Goal: Check status: Check status

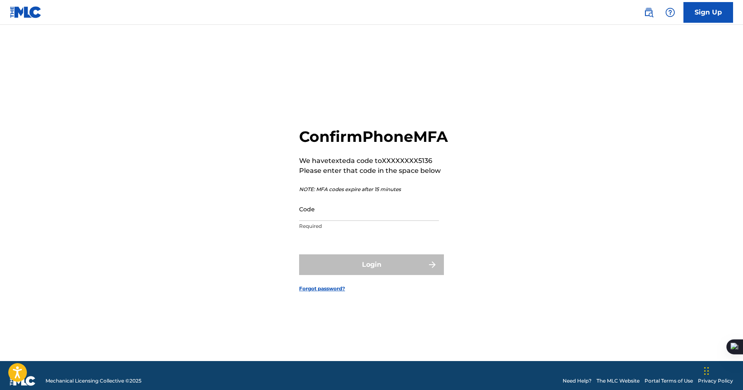
click at [321, 230] on p "Required" at bounding box center [369, 226] width 140 height 7
click at [334, 221] on input "Code" at bounding box center [369, 209] width 140 height 24
click at [255, 175] on div "Confirm Phone MFA We have texted a code to XXXXXXXX5136 Please enter that code …" at bounding box center [371, 203] width 579 height 316
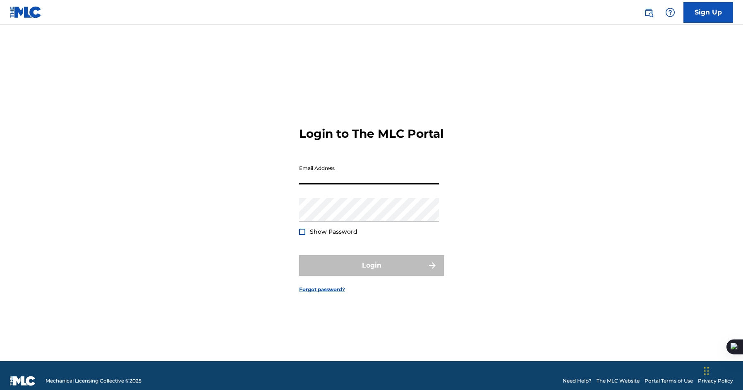
click at [394, 184] on input "Email Address" at bounding box center [369, 173] width 140 height 24
type input "[EMAIL_ADDRESS][DOMAIN_NAME]"
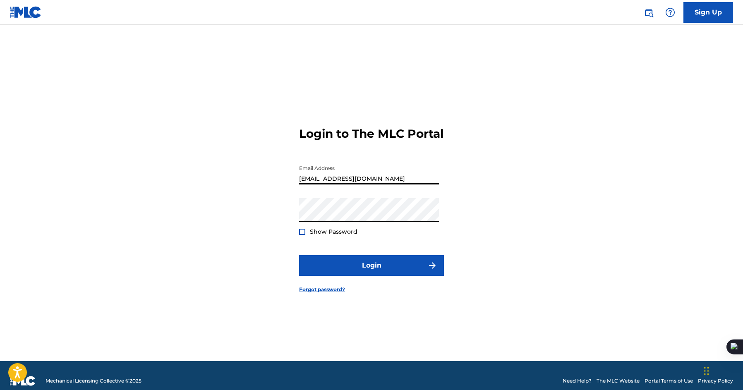
click at [311, 235] on span "Show Password" at bounding box center [334, 231] width 48 height 7
click at [298, 237] on div "Login to The MLC Portal Email Address [EMAIL_ADDRESS][DOMAIN_NAME] Password Sho…" at bounding box center [371, 203] width 579 height 316
click at [299, 235] on div at bounding box center [302, 232] width 6 height 6
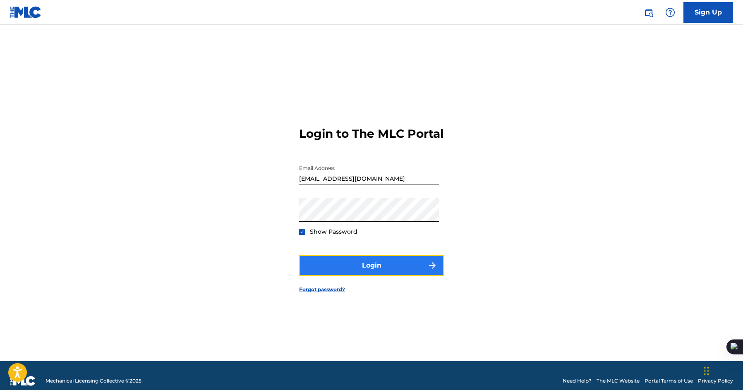
click at [312, 276] on button "Login" at bounding box center [371, 265] width 145 height 21
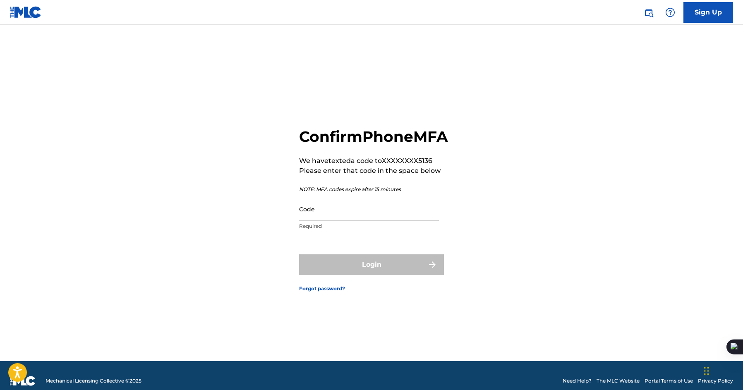
click at [369, 234] on div "Code Required" at bounding box center [369, 215] width 140 height 37
click at [390, 211] on input "Code" at bounding box center [369, 209] width 140 height 24
paste input "347231"
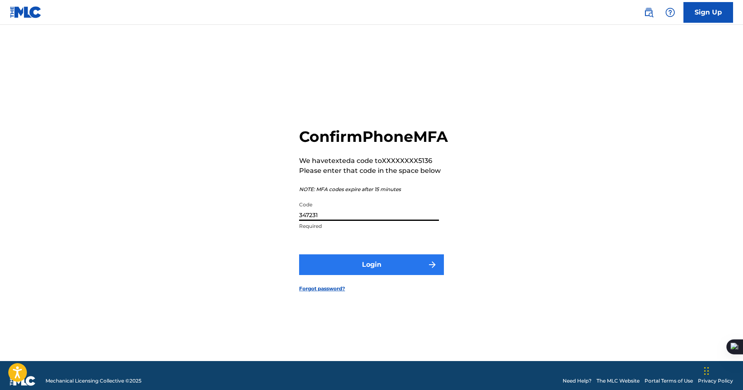
type input "347231"
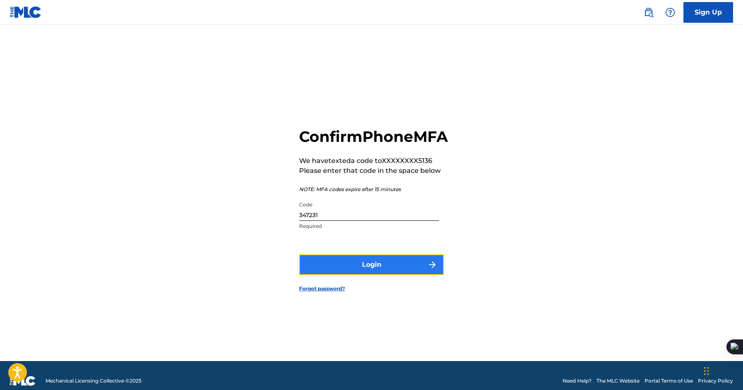
click at [334, 269] on button "Login" at bounding box center [371, 264] width 145 height 21
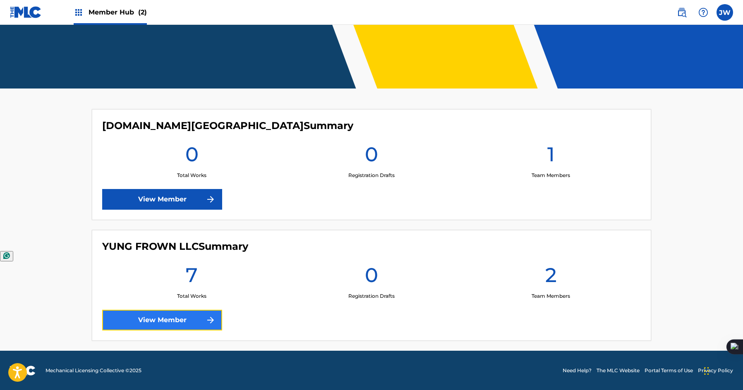
click at [160, 314] on link "View Member" at bounding box center [162, 320] width 120 height 21
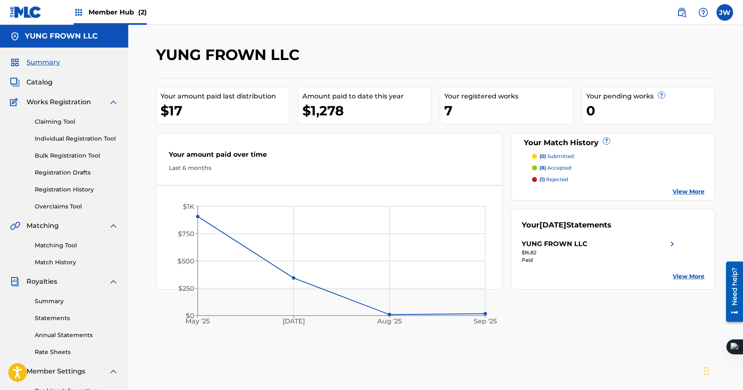
click at [682, 186] on div "(0) submitted (8) accepted (1) rejected View More" at bounding box center [613, 174] width 183 height 43
click at [687, 199] on div "Your Match History ? (0) submitted (8) accepted (1) rejected View More" at bounding box center [613, 167] width 205 height 68
click at [691, 196] on div "Your Match History ? (0) submitted (8) accepted (1) rejected View More" at bounding box center [613, 167] width 205 height 68
click at [693, 186] on div "(0) submitted (8) accepted (1) rejected View More" at bounding box center [613, 174] width 183 height 43
click at [687, 197] on div "Your Match History ? (0) submitted (8) accepted (1) rejected View More" at bounding box center [613, 167] width 205 height 68
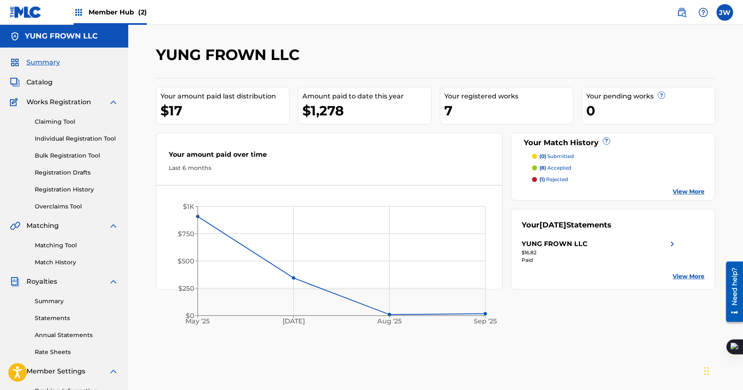
click at [699, 184] on div "(0) submitted (8) accepted (1) rejected View More" at bounding box center [613, 174] width 183 height 43
click at [689, 192] on link "View More" at bounding box center [688, 191] width 32 height 9
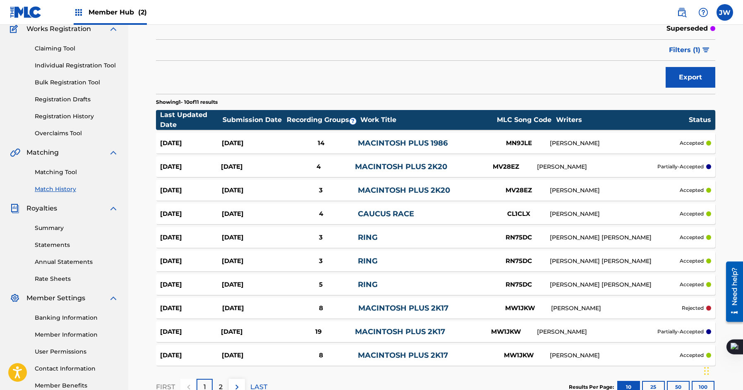
scroll to position [131, 0]
